Goal: Information Seeking & Learning: Learn about a topic

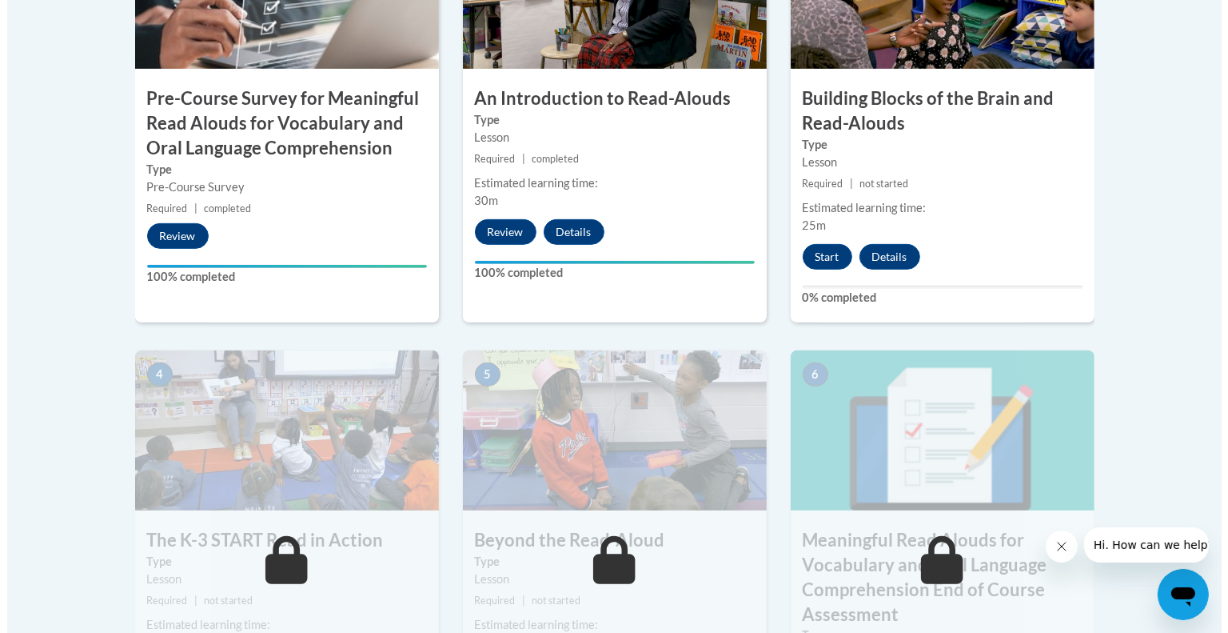
scroll to position [688, 0]
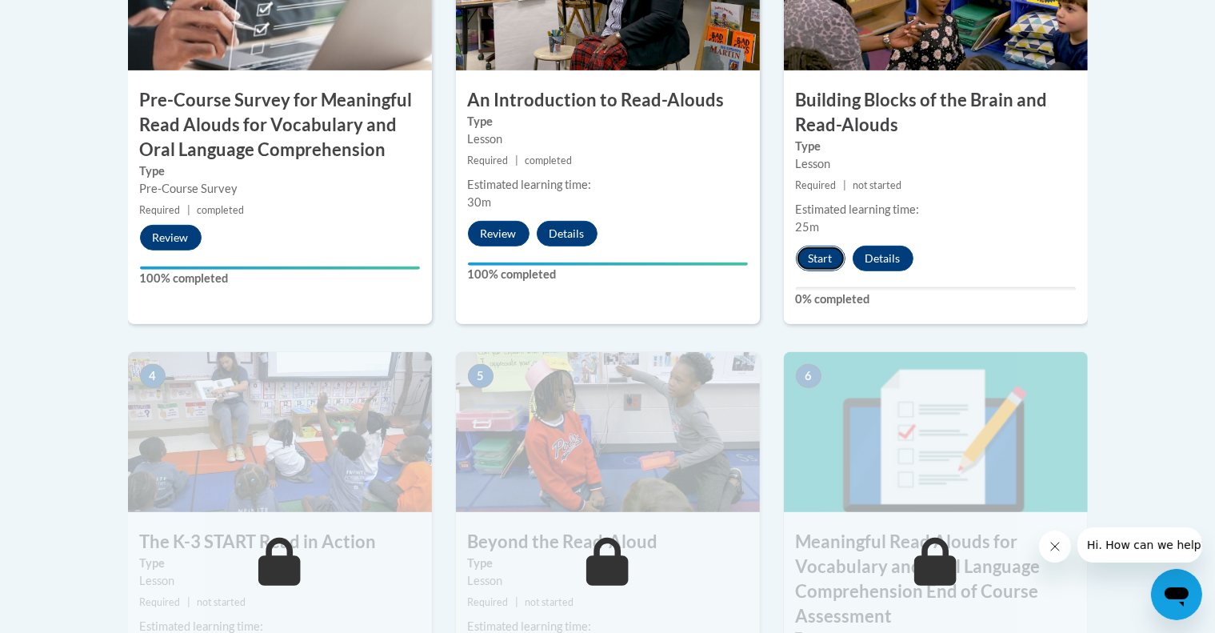
click at [809, 255] on button "Start" at bounding box center [821, 259] width 50 height 26
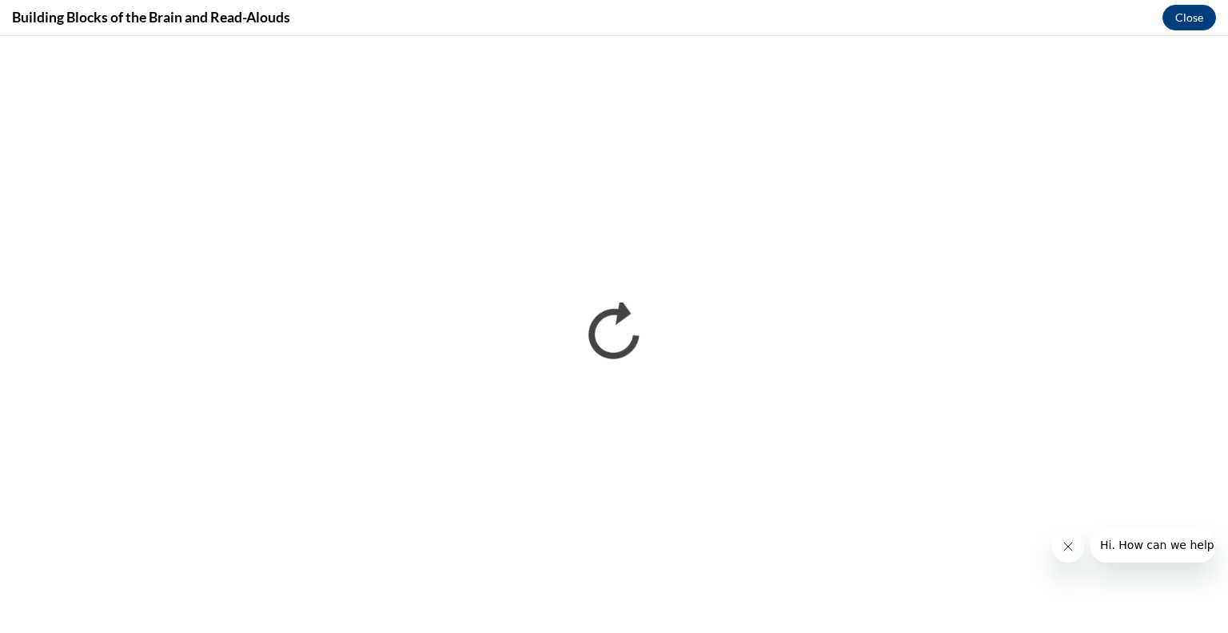
scroll to position [0, 0]
